Goal: Task Accomplishment & Management: Manage account settings

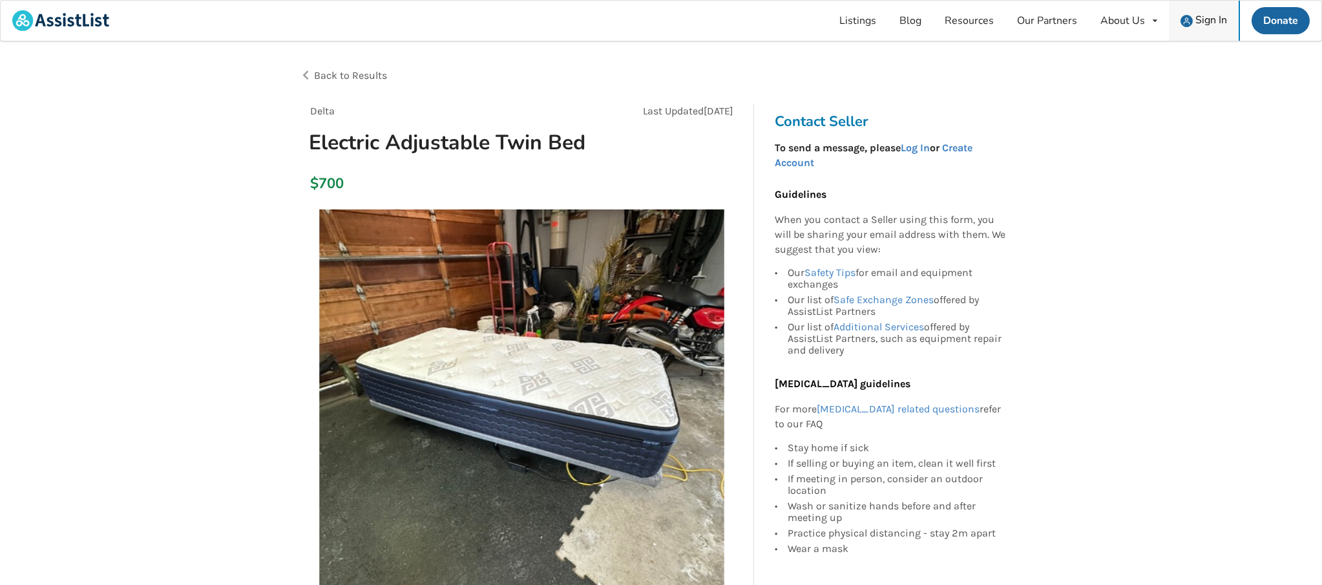
click at [1200, 19] on span "Sign In" at bounding box center [1212, 20] width 32 height 14
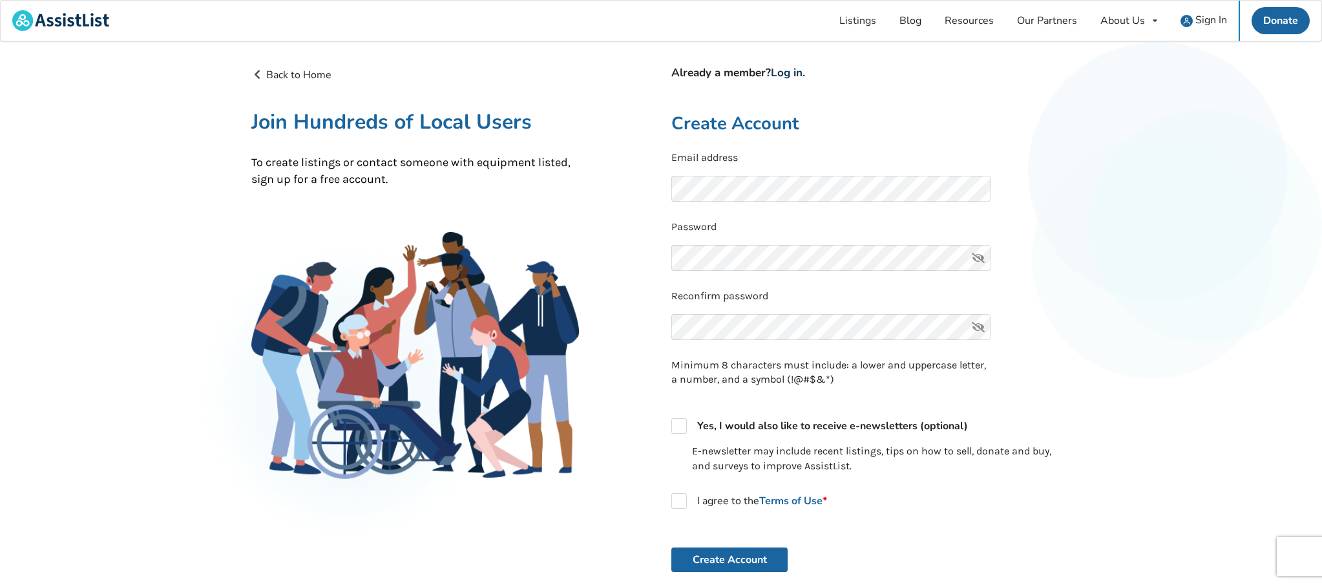
click at [799, 70] on link "Log in" at bounding box center [787, 72] width 32 height 15
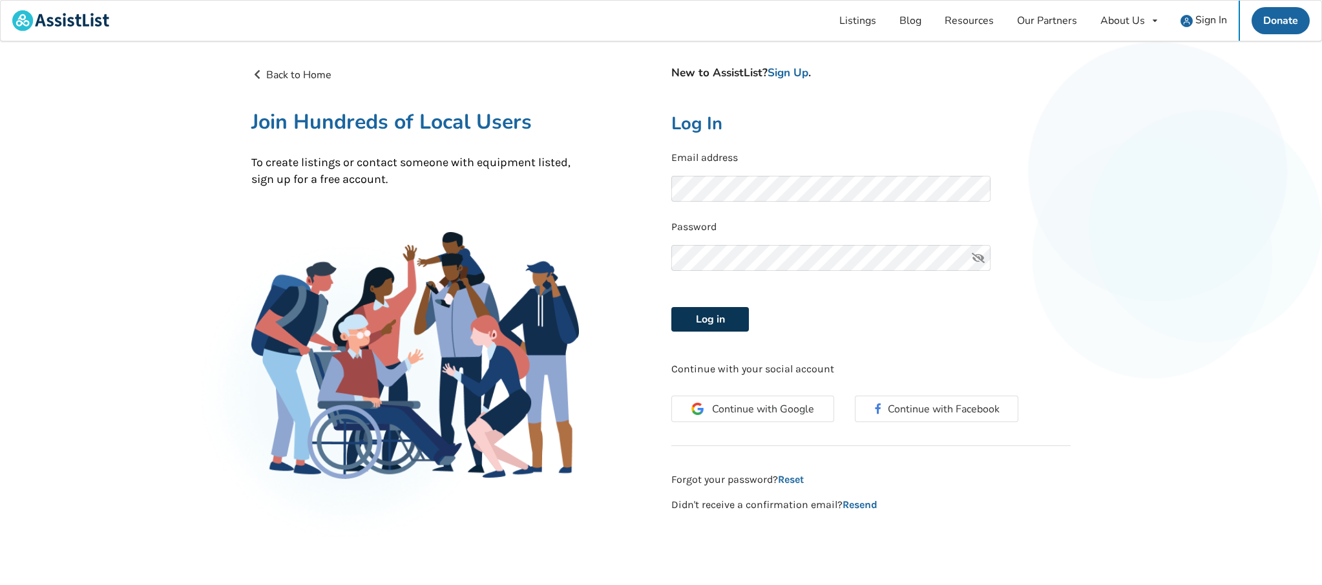
click at [710, 313] on button "Log in" at bounding box center [711, 319] width 78 height 25
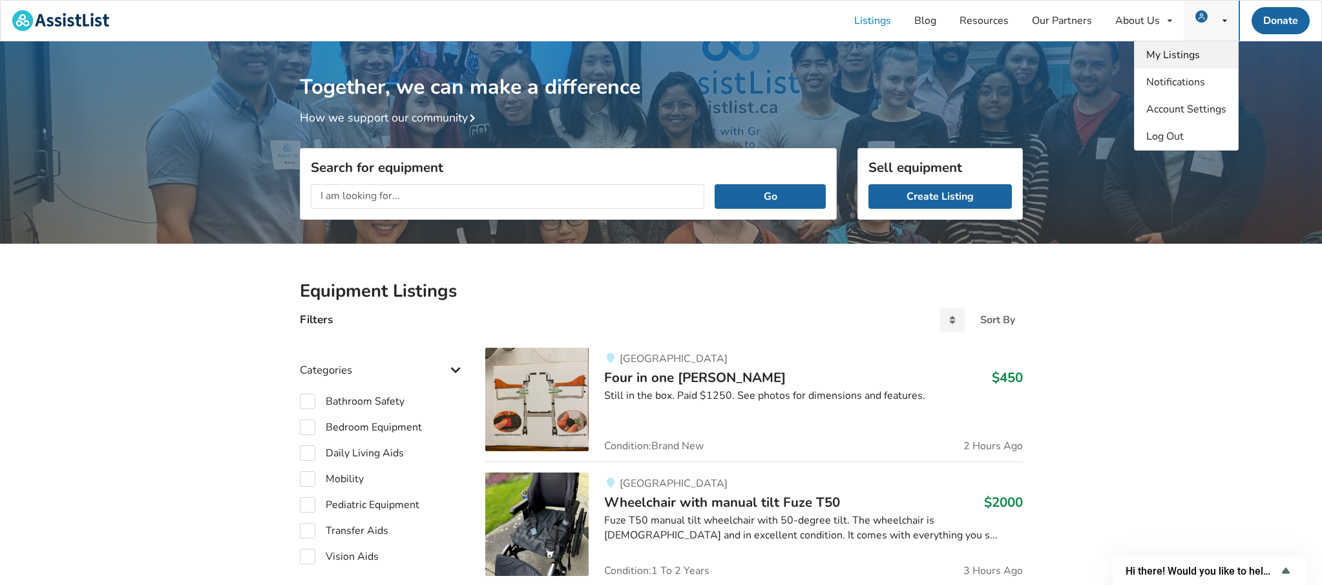
click at [1185, 49] on span "My Listings" at bounding box center [1174, 55] width 54 height 14
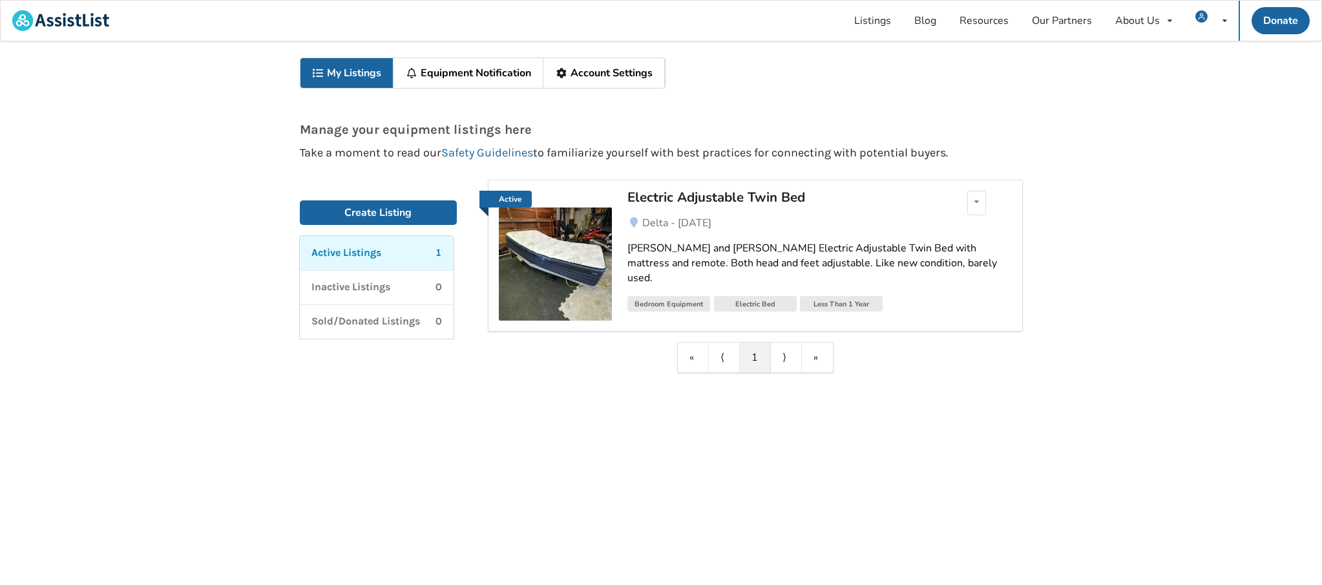
click at [547, 245] on img at bounding box center [555, 263] width 113 height 113
